Goal: Transaction & Acquisition: Purchase product/service

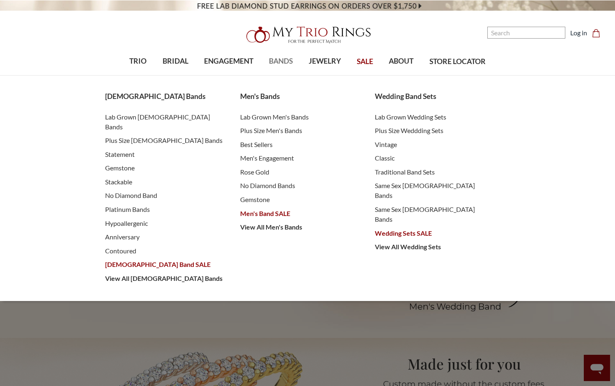
click at [278, 60] on span "BANDS" at bounding box center [281, 61] width 24 height 11
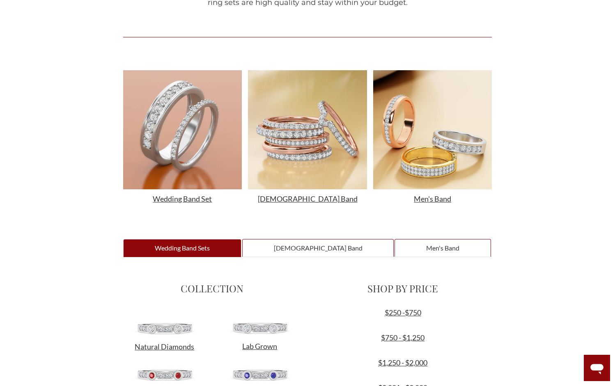
scroll to position [305, 0]
click at [225, 249] on span "Wedding Band Sets" at bounding box center [182, 248] width 105 height 9
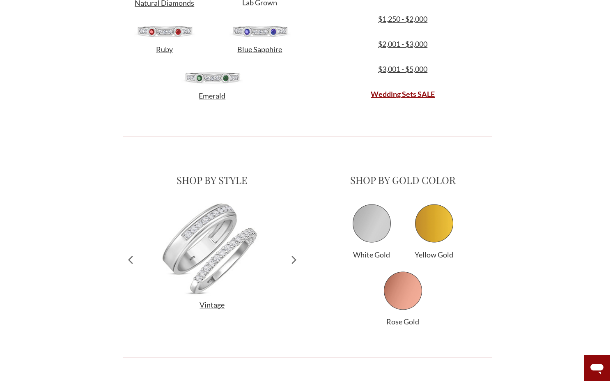
scroll to position [649, 0]
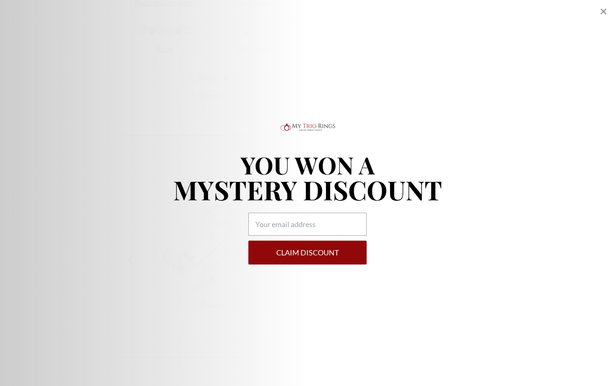
click at [309, 245] on button "Claim DISCOUNT" at bounding box center [307, 252] width 118 height 24
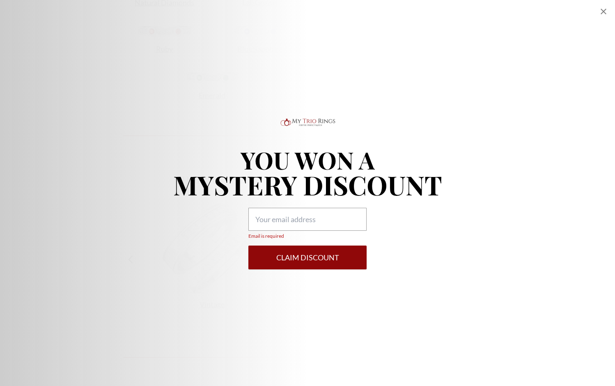
click at [317, 295] on div "YOU WON A MYSTERY DISCOUNT Email is required Claim DISCOUNT" at bounding box center [307, 193] width 615 height 386
click at [283, 226] on input "Email is required" at bounding box center [307, 219] width 118 height 23
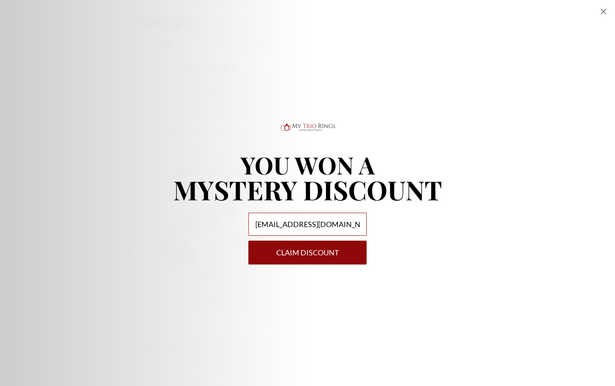
type input "rik@startmail.com"
click at [298, 257] on button "Claim DISCOUNT" at bounding box center [307, 252] width 118 height 24
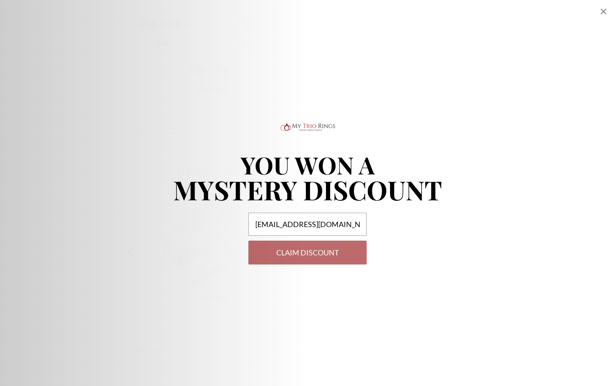
select select "US"
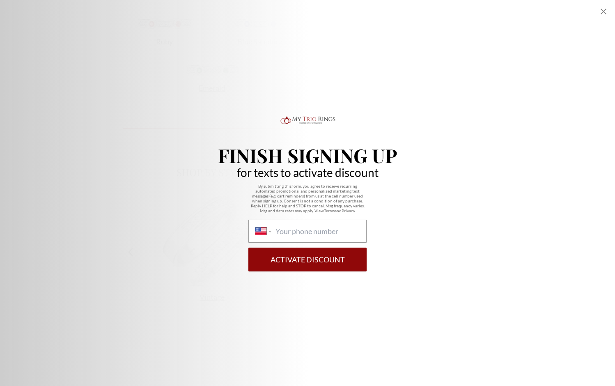
click at [299, 260] on button "Activate Discount" at bounding box center [307, 259] width 118 height 24
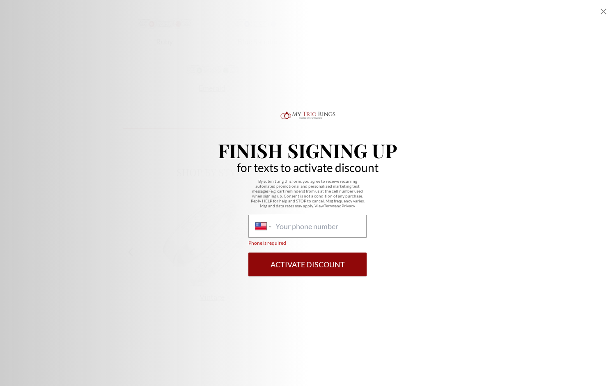
click at [299, 260] on button "Activate Discount" at bounding box center [307, 264] width 118 height 24
click at [603, 11] on icon "Close popup" at bounding box center [603, 12] width 10 height 10
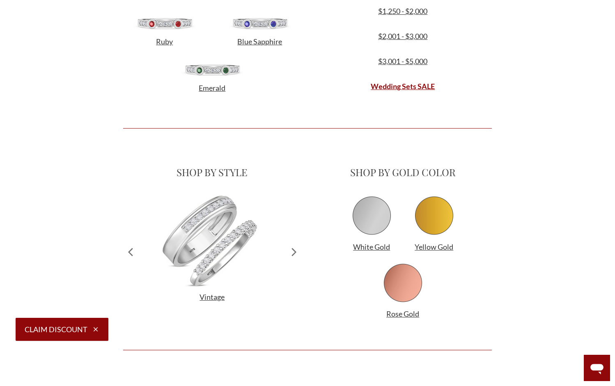
click at [293, 250] on icon at bounding box center [294, 251] width 14 height 121
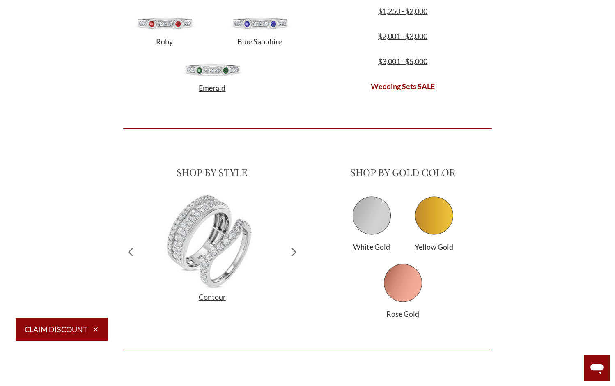
click at [293, 250] on icon at bounding box center [294, 252] width 5 height 8
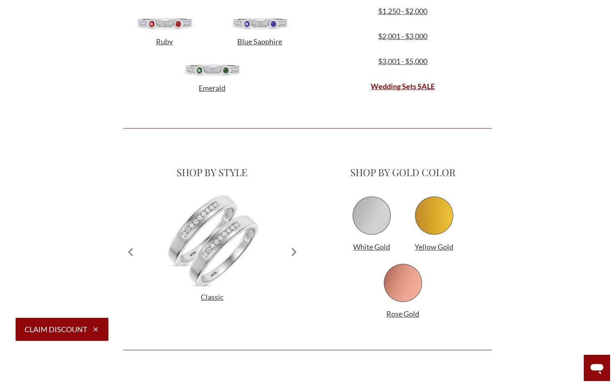
click at [293, 250] on icon at bounding box center [294, 252] width 5 height 8
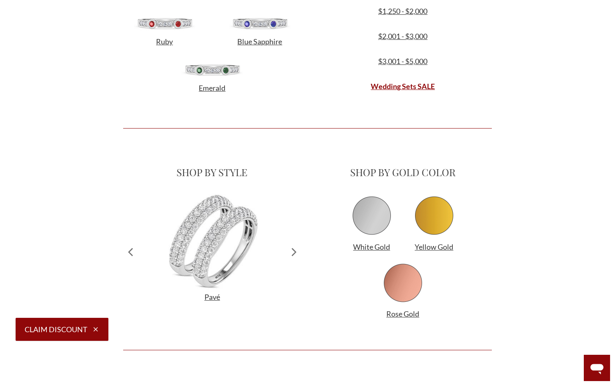
click at [293, 250] on icon at bounding box center [294, 252] width 5 height 8
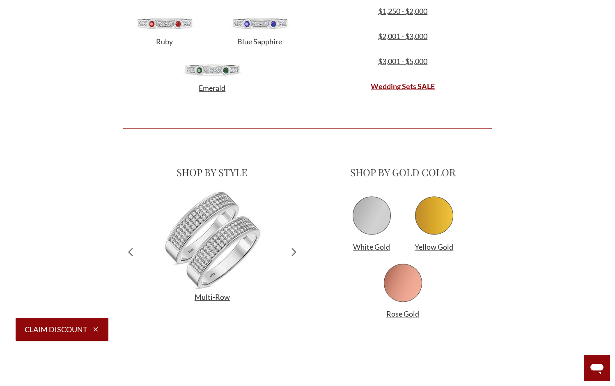
click at [295, 253] on icon at bounding box center [294, 252] width 5 height 8
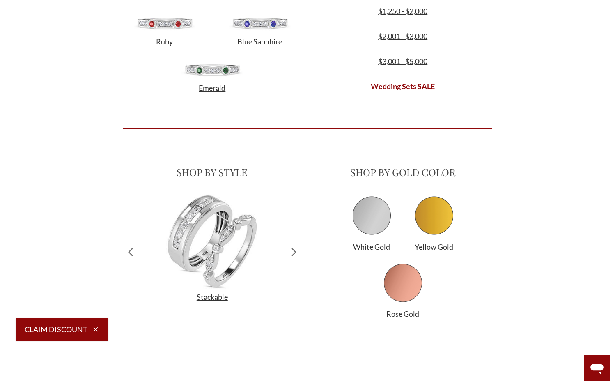
click at [295, 253] on icon at bounding box center [294, 252] width 5 height 8
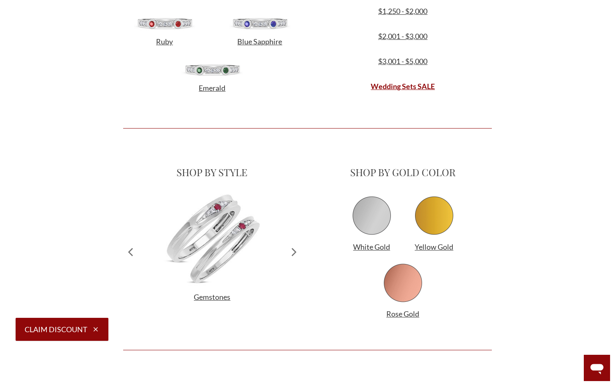
click at [295, 253] on icon at bounding box center [294, 252] width 5 height 8
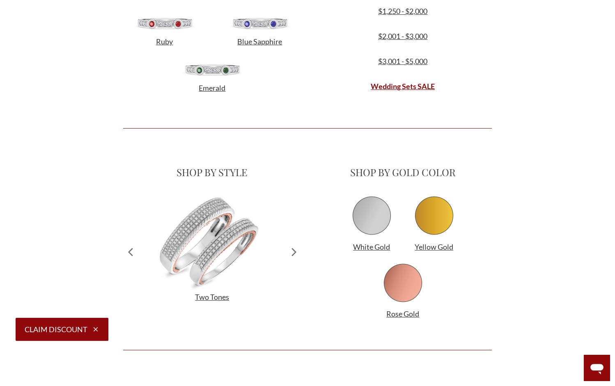
click at [295, 253] on icon at bounding box center [294, 252] width 5 height 8
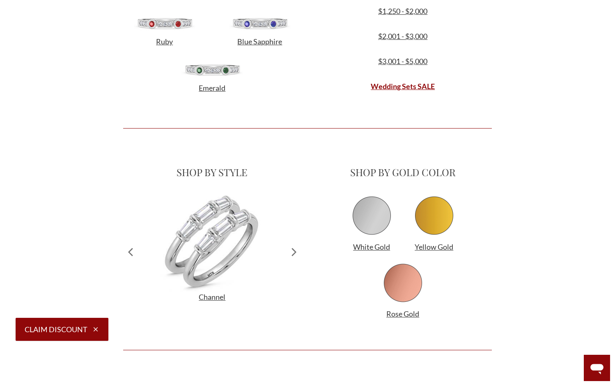
click at [295, 253] on icon at bounding box center [294, 252] width 5 height 8
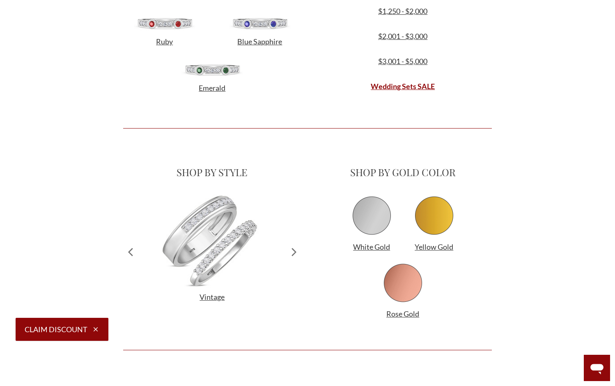
click at [295, 253] on icon at bounding box center [294, 252] width 5 height 8
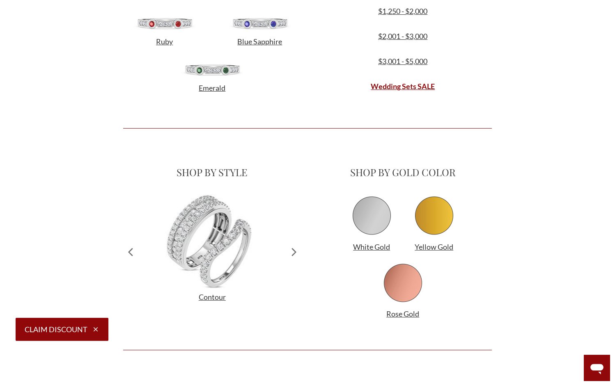
click at [295, 253] on icon at bounding box center [294, 252] width 5 height 8
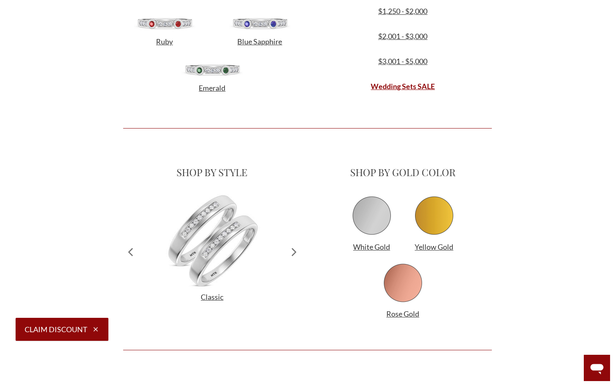
click at [295, 253] on icon at bounding box center [294, 252] width 5 height 8
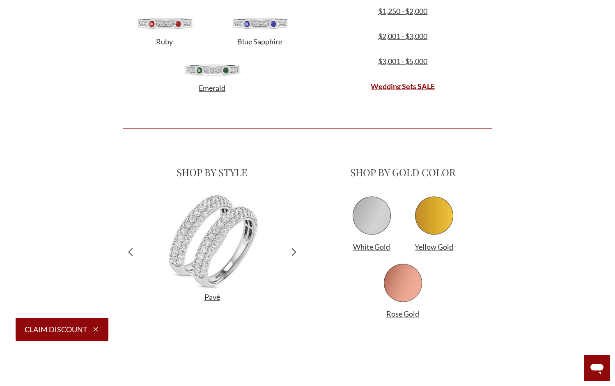
click at [295, 253] on icon at bounding box center [294, 252] width 5 height 8
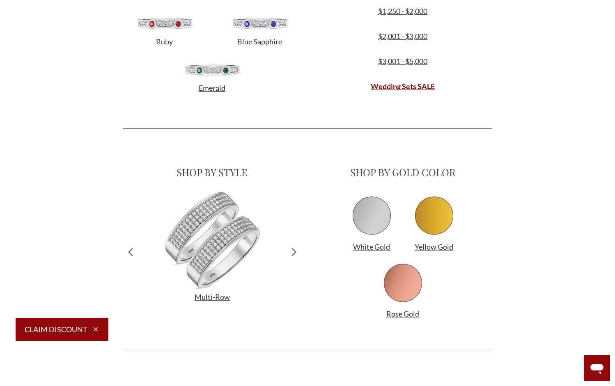
click at [295, 253] on icon at bounding box center [294, 252] width 5 height 8
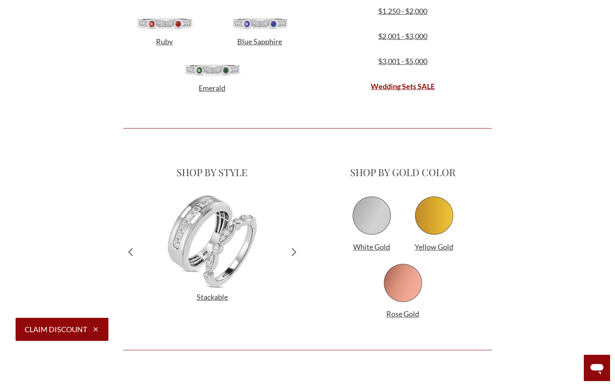
click at [295, 253] on icon at bounding box center [294, 252] width 5 height 8
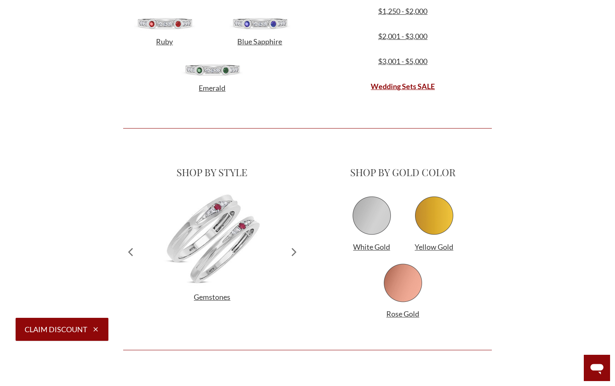
click at [295, 253] on icon at bounding box center [294, 252] width 5 height 8
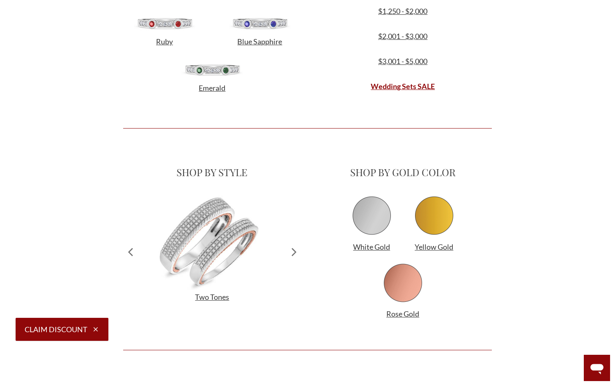
click at [295, 253] on icon at bounding box center [294, 252] width 5 height 8
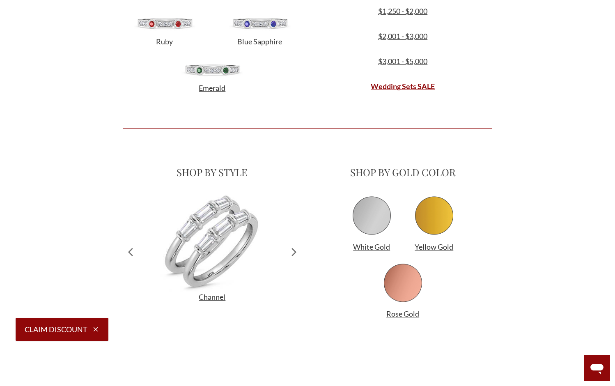
click at [295, 253] on icon at bounding box center [294, 252] width 5 height 8
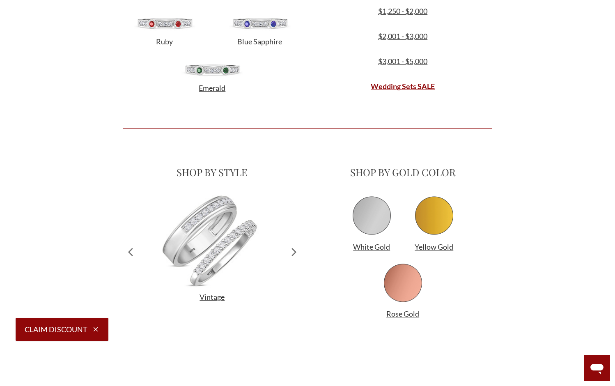
click at [295, 253] on icon at bounding box center [294, 252] width 5 height 8
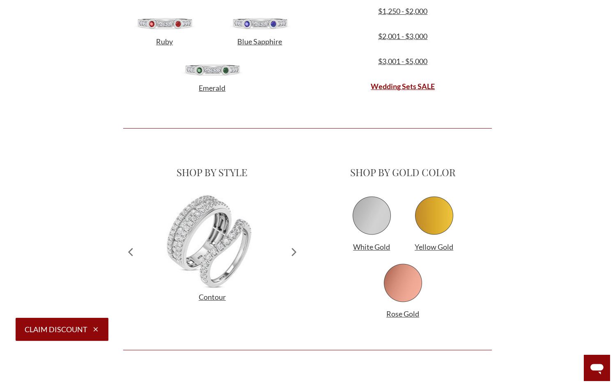
click at [295, 253] on icon at bounding box center [294, 252] width 5 height 8
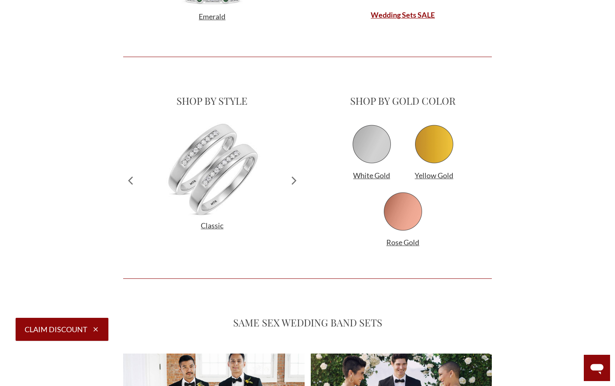
scroll to position [730, 0]
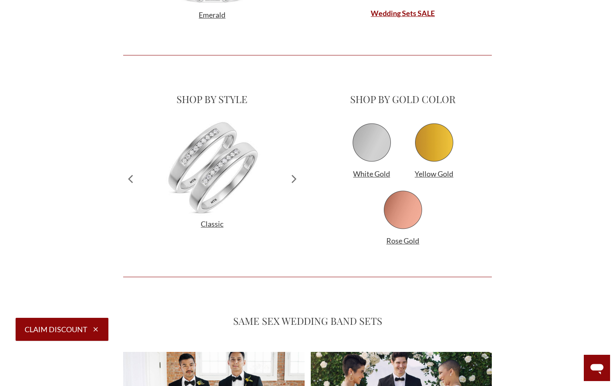
click at [296, 179] on icon at bounding box center [294, 178] width 14 height 121
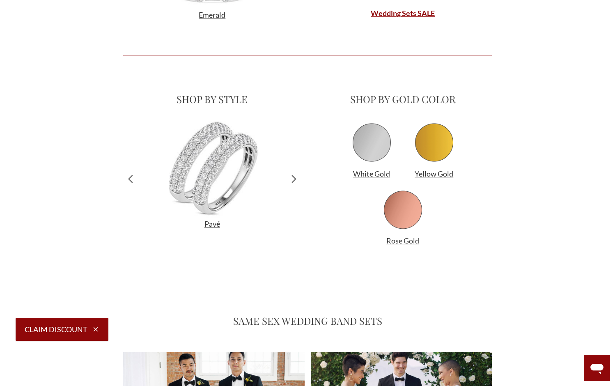
click at [296, 179] on icon at bounding box center [294, 178] width 14 height 121
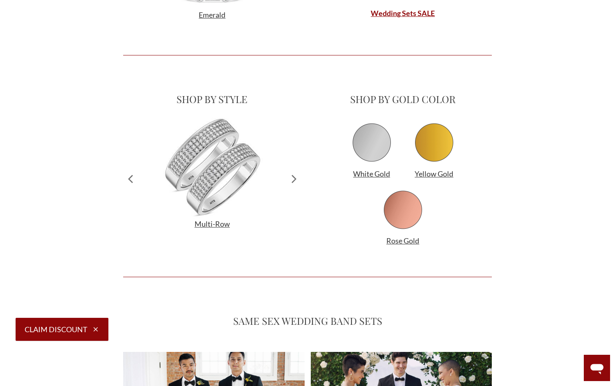
click at [296, 179] on icon at bounding box center [294, 178] width 14 height 121
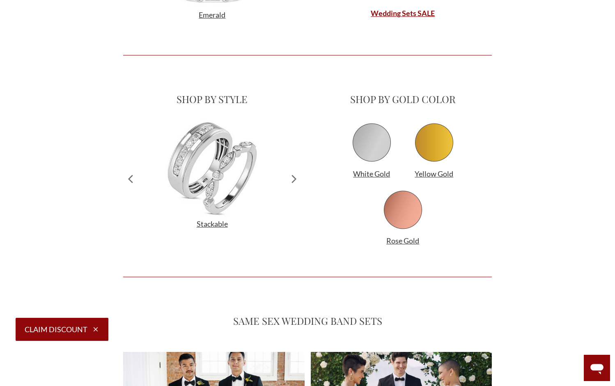
click at [296, 179] on icon at bounding box center [294, 178] width 14 height 121
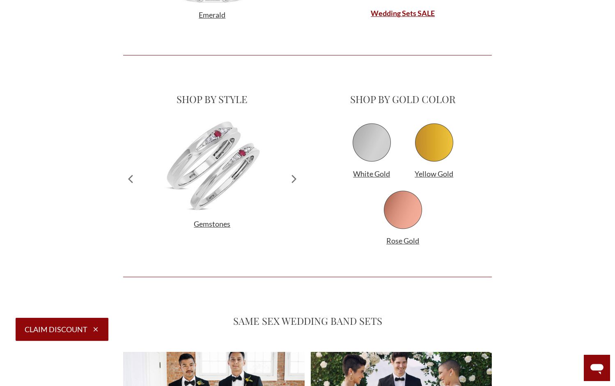
click at [296, 179] on icon at bounding box center [294, 178] width 14 height 121
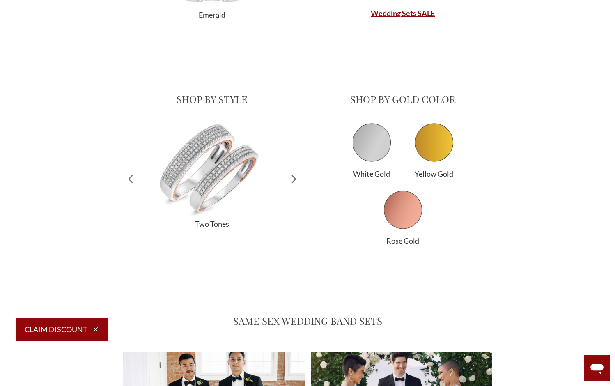
click at [296, 179] on icon at bounding box center [294, 178] width 14 height 121
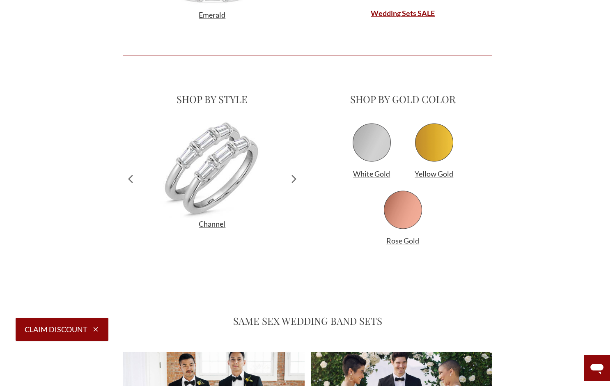
click at [296, 179] on icon at bounding box center [294, 178] width 14 height 121
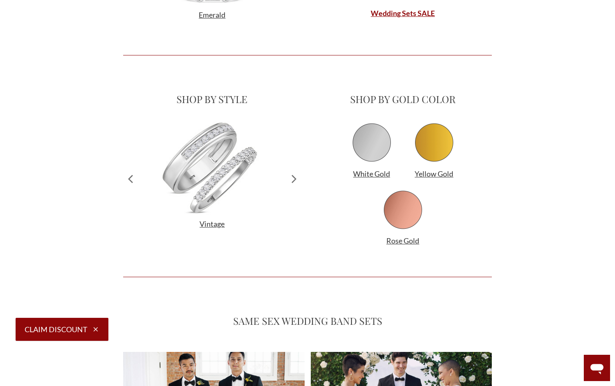
click at [296, 179] on icon at bounding box center [294, 178] width 14 height 121
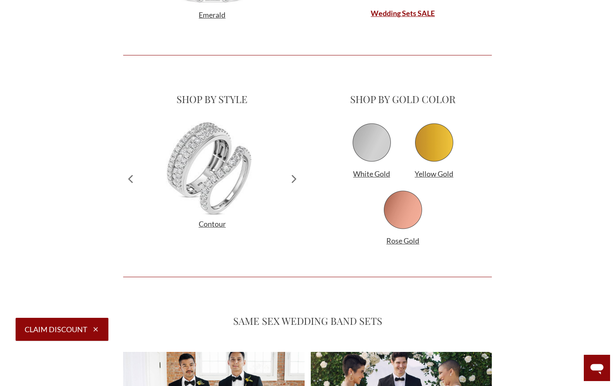
click at [296, 179] on icon at bounding box center [294, 178] width 14 height 121
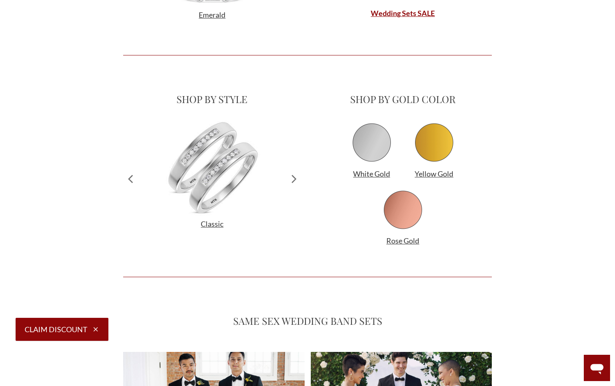
click at [296, 179] on icon at bounding box center [294, 178] width 14 height 121
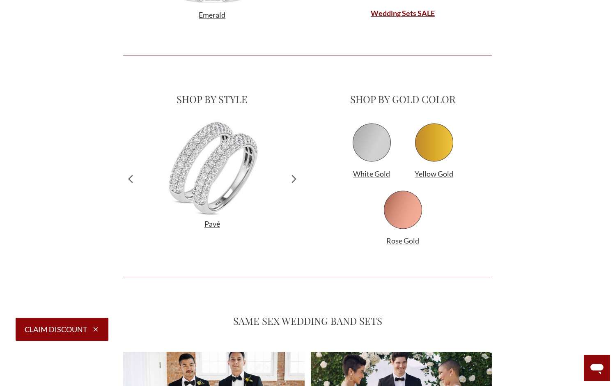
click at [296, 179] on icon at bounding box center [294, 178] width 14 height 121
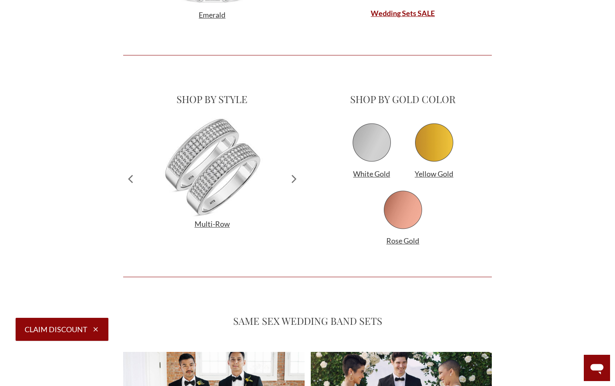
click at [296, 179] on icon at bounding box center [294, 178] width 14 height 121
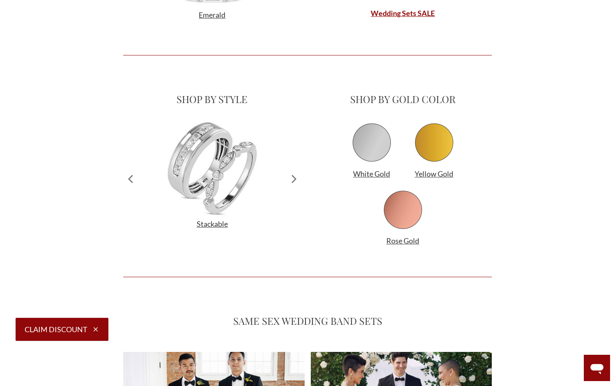
click at [212, 172] on img at bounding box center [212, 168] width 178 height 100
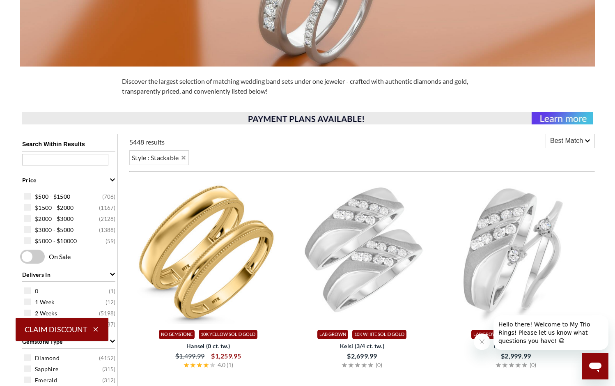
scroll to position [188, 0]
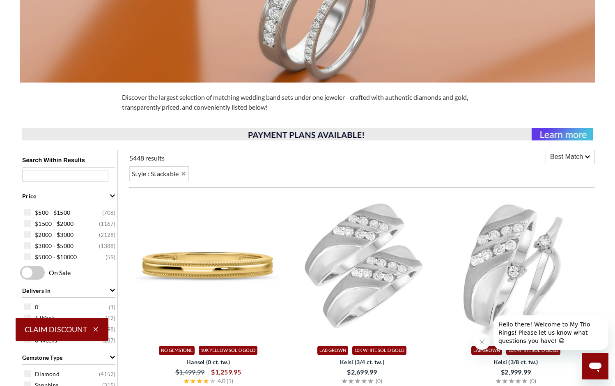
click at [215, 280] on img at bounding box center [208, 266] width 147 height 147
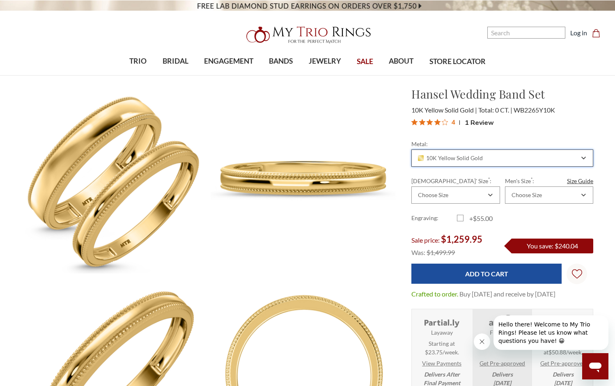
click at [501, 158] on div "10K Yellow Solid Gold" at bounding box center [497, 158] width 162 height 7
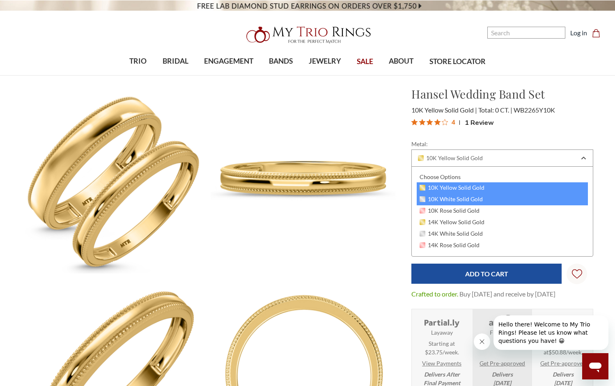
click at [485, 196] on div "10K White Solid Gold" at bounding box center [501, 199] width 171 height 11
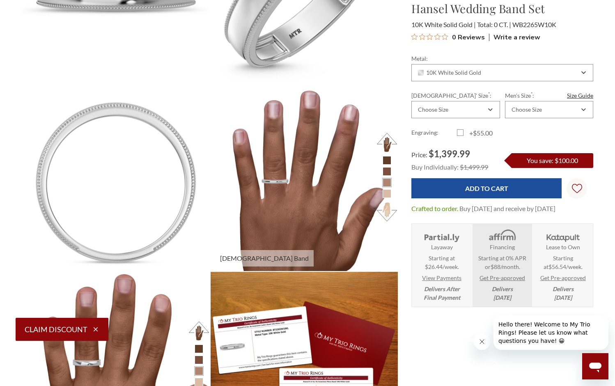
scroll to position [569, 0]
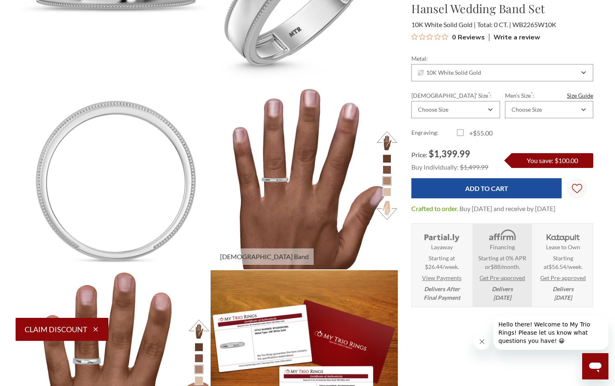
click at [385, 214] on button at bounding box center [386, 210] width 23 height 23
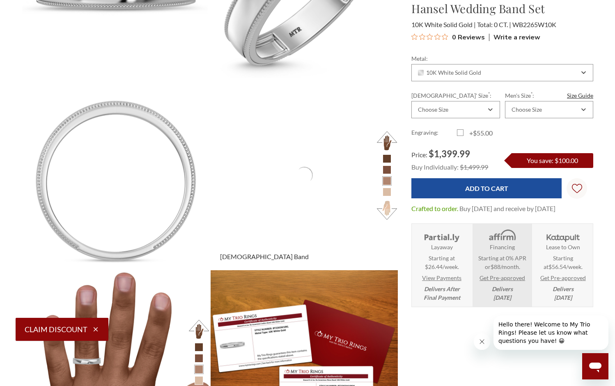
click at [385, 214] on button at bounding box center [386, 210] width 23 height 23
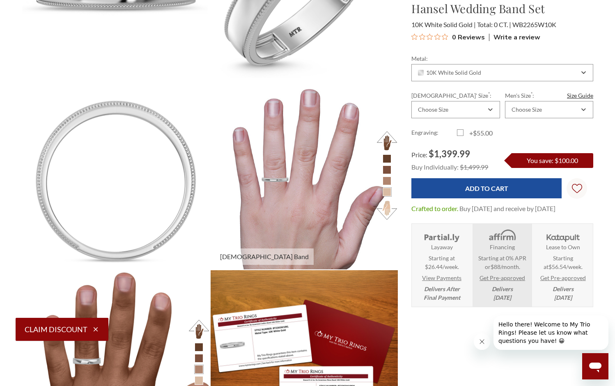
scroll to position [569, 0]
click at [388, 146] on button at bounding box center [386, 140] width 23 height 23
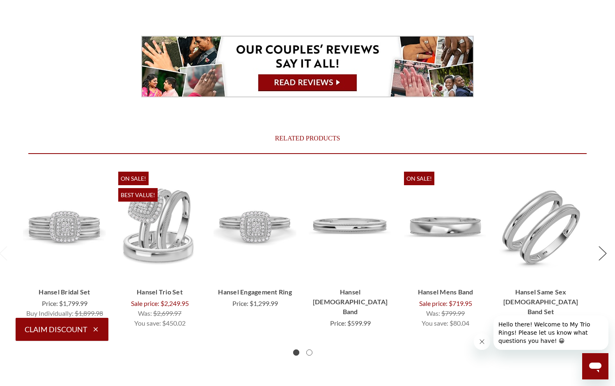
scroll to position [2036, 0]
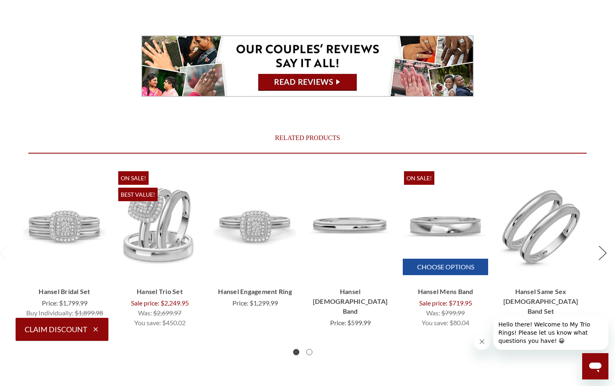
click at [469, 296] on link "Hansel Mens Band" at bounding box center [444, 291] width 85 height 10
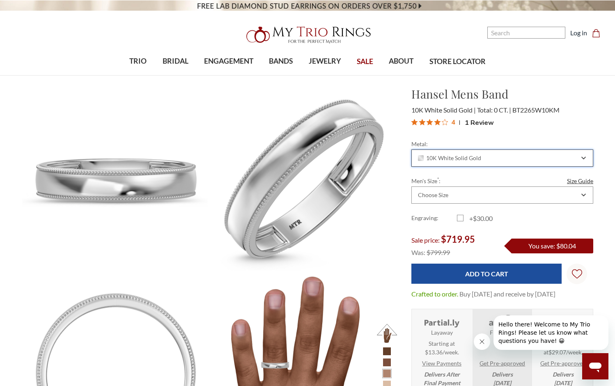
click at [455, 158] on span "10K White Solid Gold" at bounding box center [449, 158] width 63 height 7
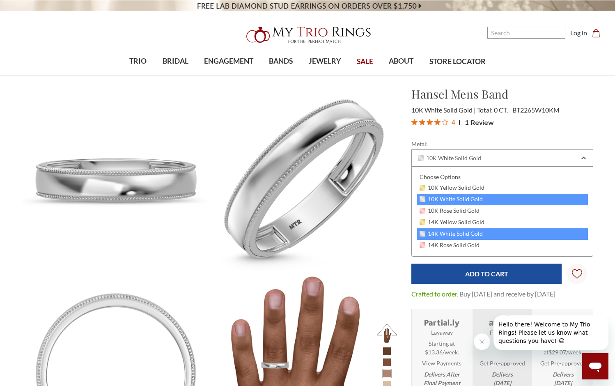
click at [459, 232] on span "14K White Solid Gold" at bounding box center [450, 233] width 63 height 7
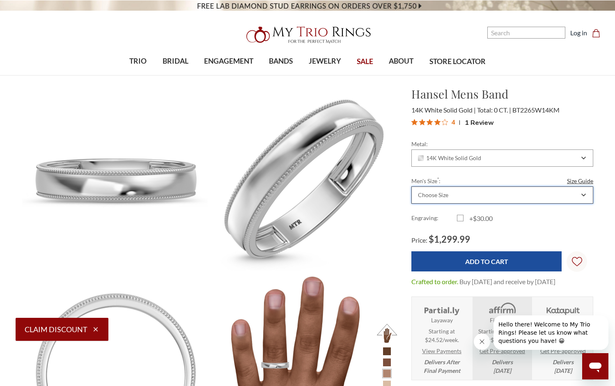
click at [553, 188] on div "Choose Size" at bounding box center [502, 194] width 182 height 17
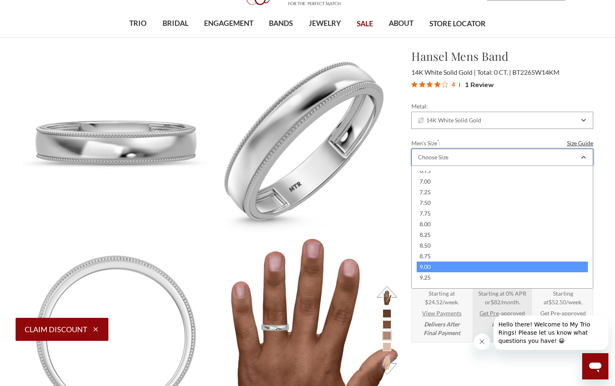
scroll to position [49, 0]
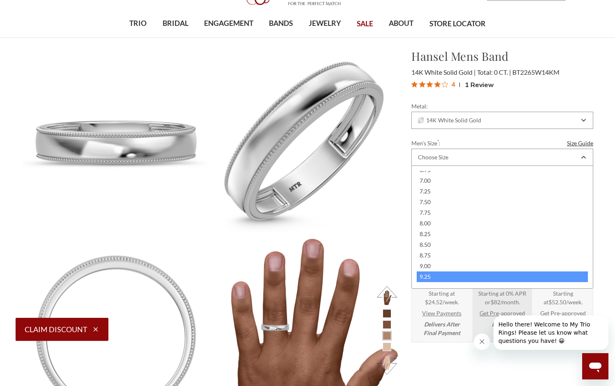
click at [470, 276] on div "9.25" at bounding box center [501, 276] width 171 height 11
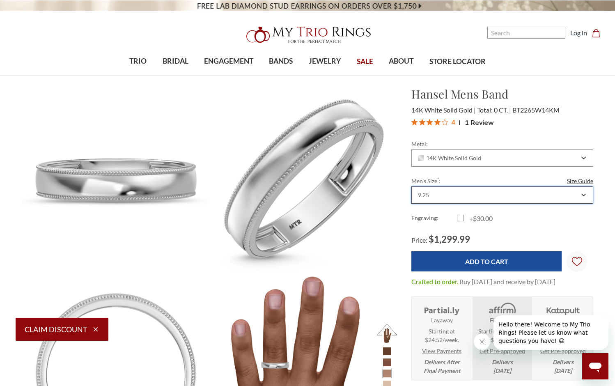
scroll to position [0, 0]
